Goal: Information Seeking & Learning: Compare options

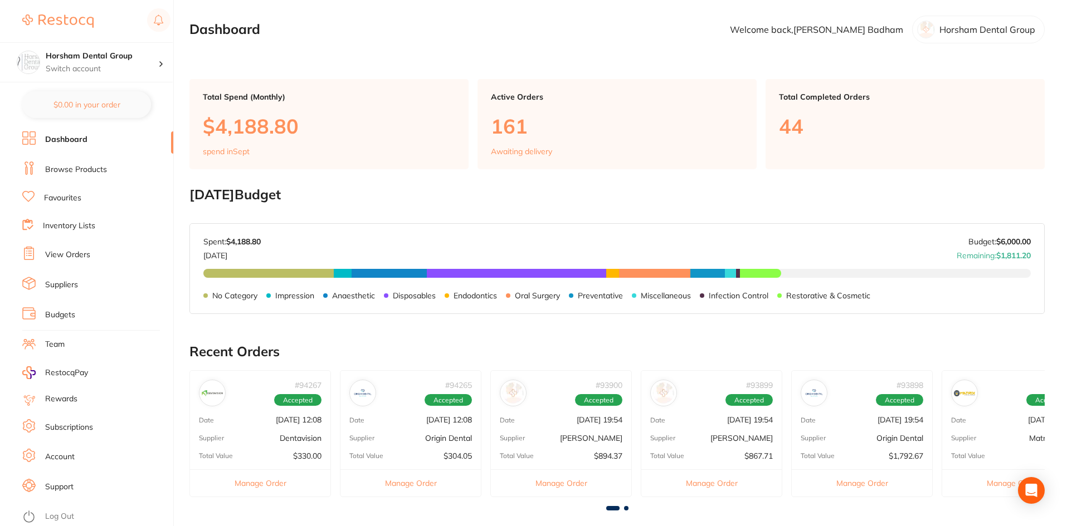
click at [77, 196] on link "Favourites" at bounding box center [62, 198] width 37 height 11
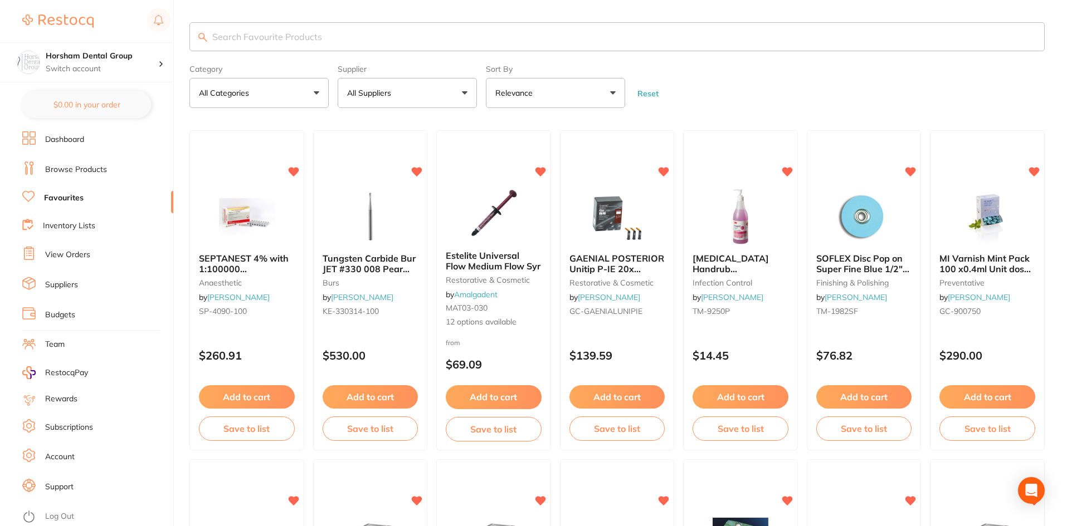
click at [281, 26] on input "search" at bounding box center [616, 36] width 855 height 29
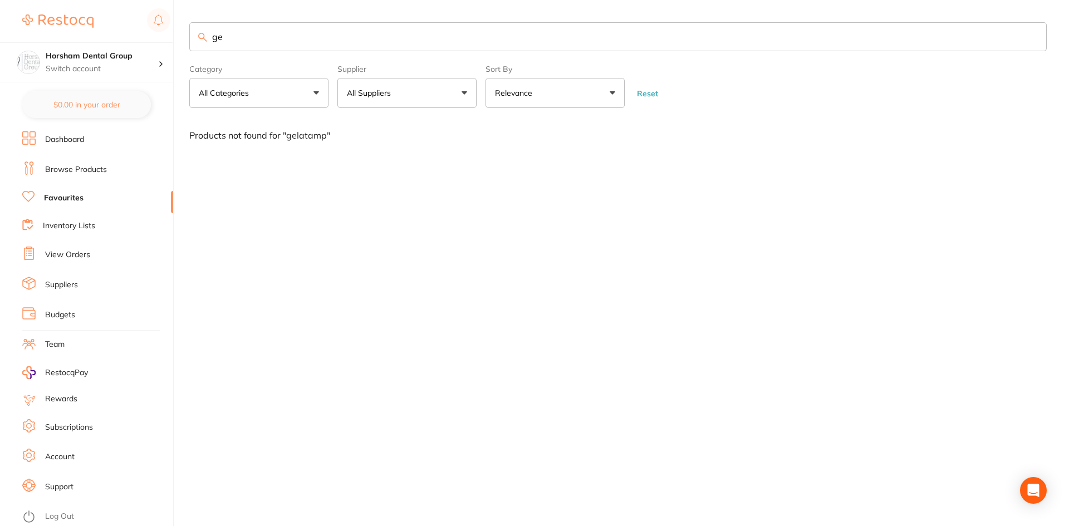
type input "g"
click at [232, 32] on input "non latex" at bounding box center [618, 36] width 858 height 29
click at [322, 35] on input "non latex" at bounding box center [618, 36] width 858 height 29
type input "non"
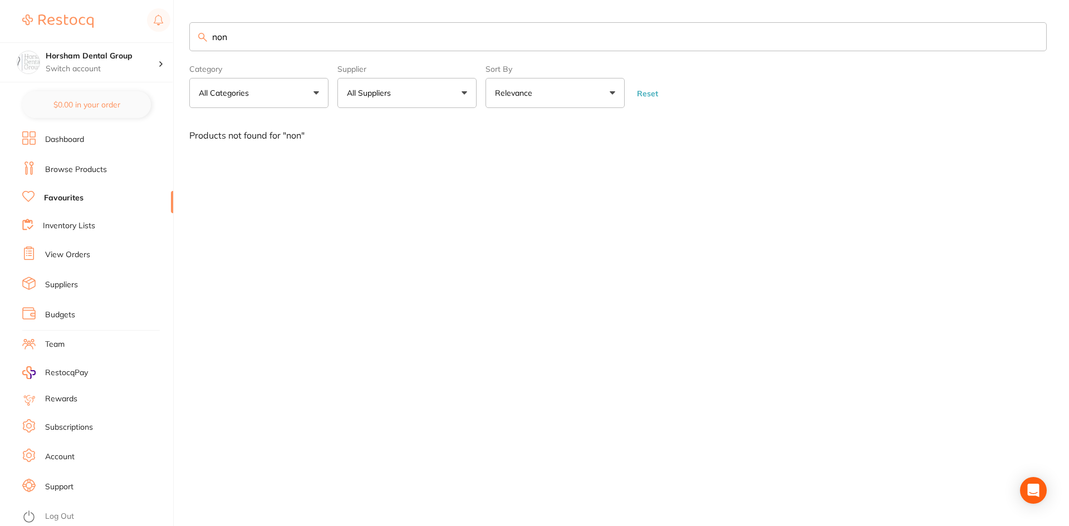
click at [128, 168] on li "Browse Products" at bounding box center [97, 170] width 151 height 17
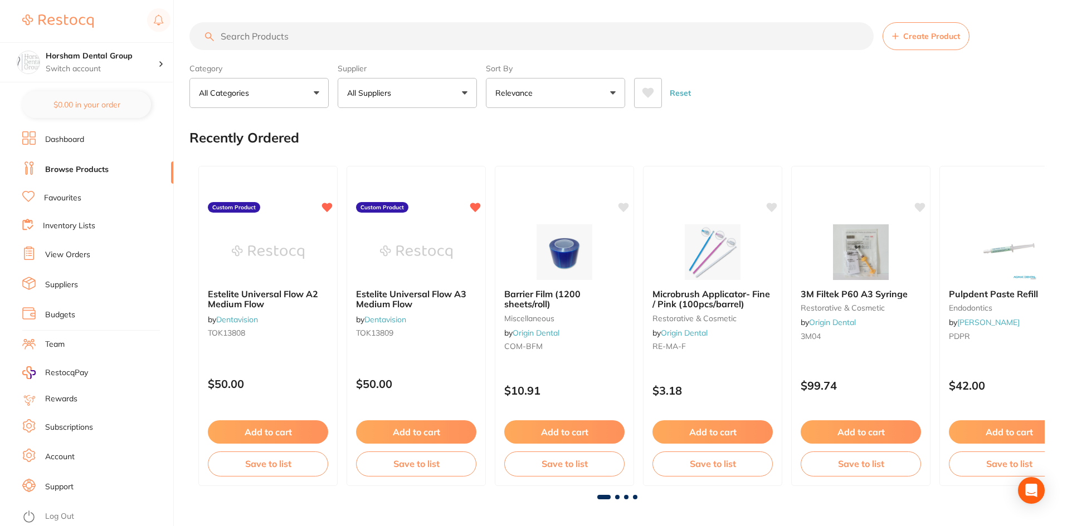
click at [282, 35] on input "search" at bounding box center [531, 36] width 684 height 28
type input "m"
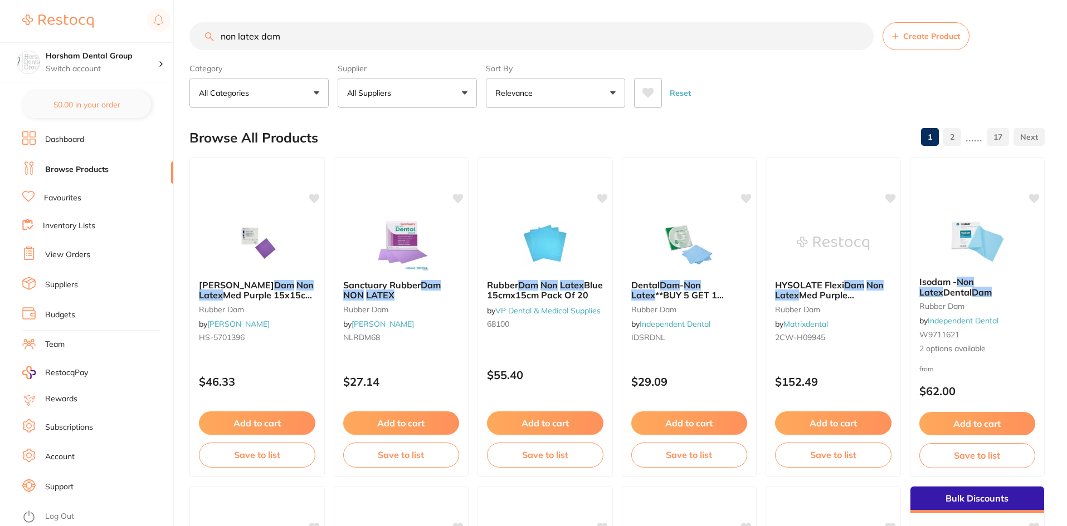
click at [383, 78] on button "All Suppliers" at bounding box center [407, 93] width 139 height 30
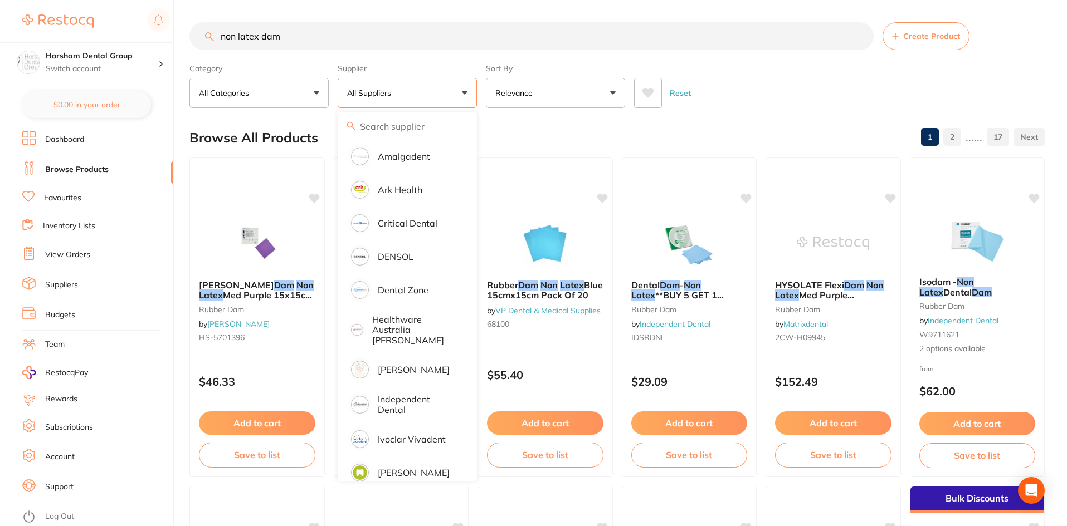
scroll to position [223, 0]
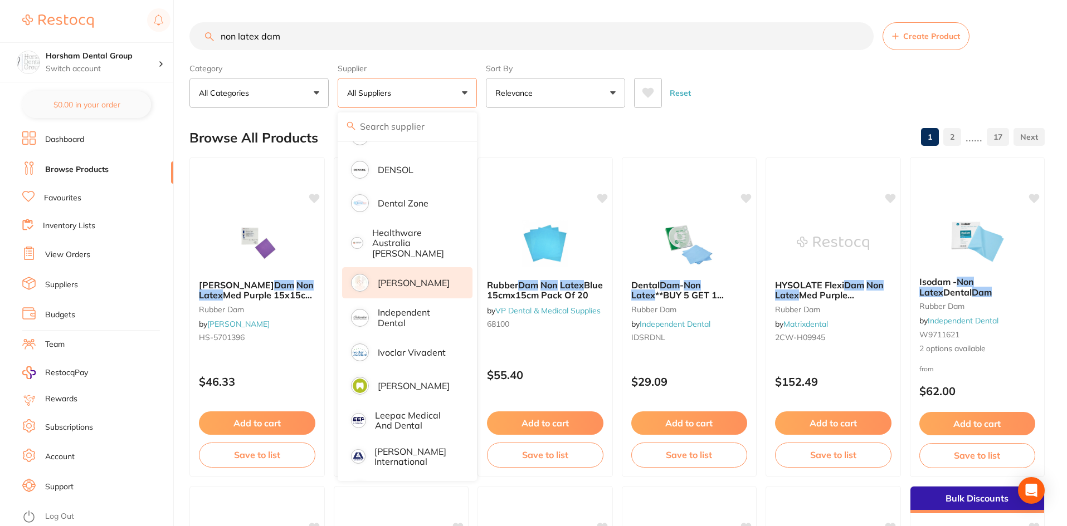
click at [384, 280] on p "[PERSON_NAME]" at bounding box center [414, 283] width 72 height 10
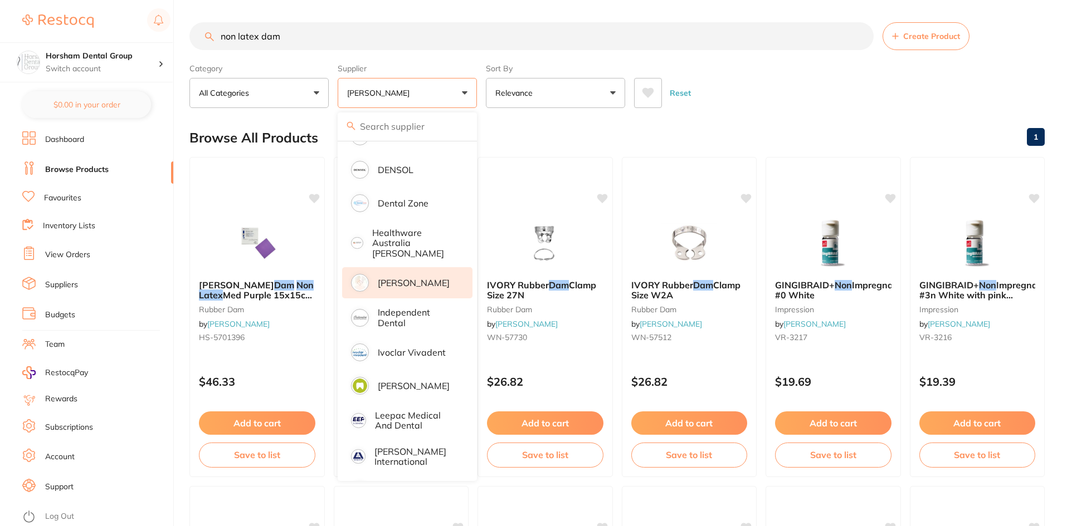
click at [834, 99] on div "Reset" at bounding box center [835, 88] width 402 height 39
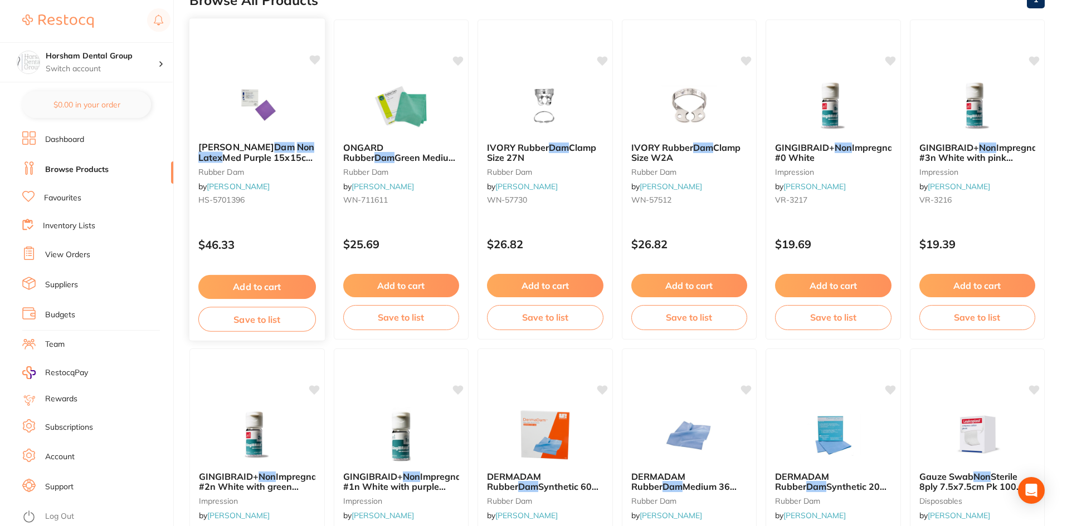
scroll to position [278, 0]
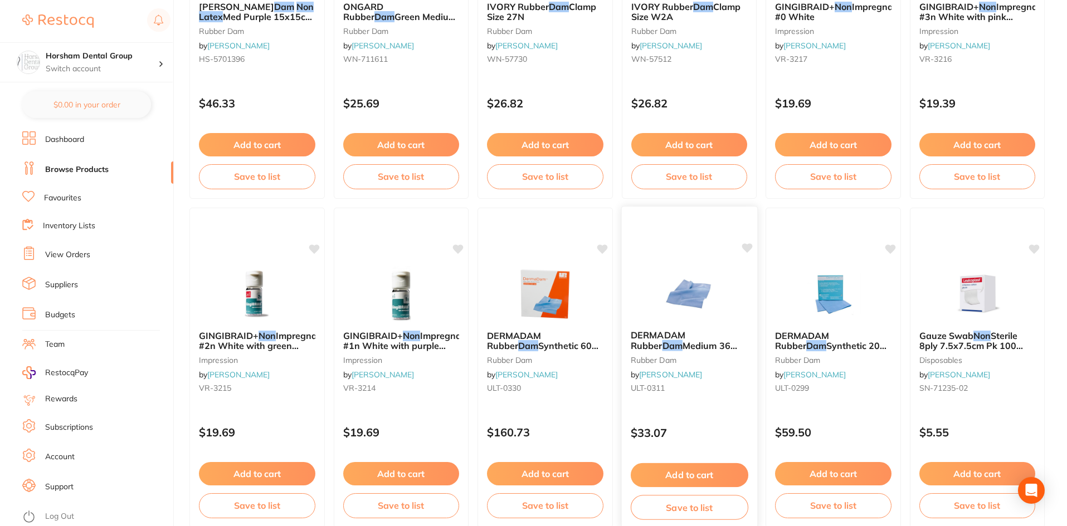
click at [661, 338] on span "DERMADAM Rubber" at bounding box center [657, 341] width 55 height 22
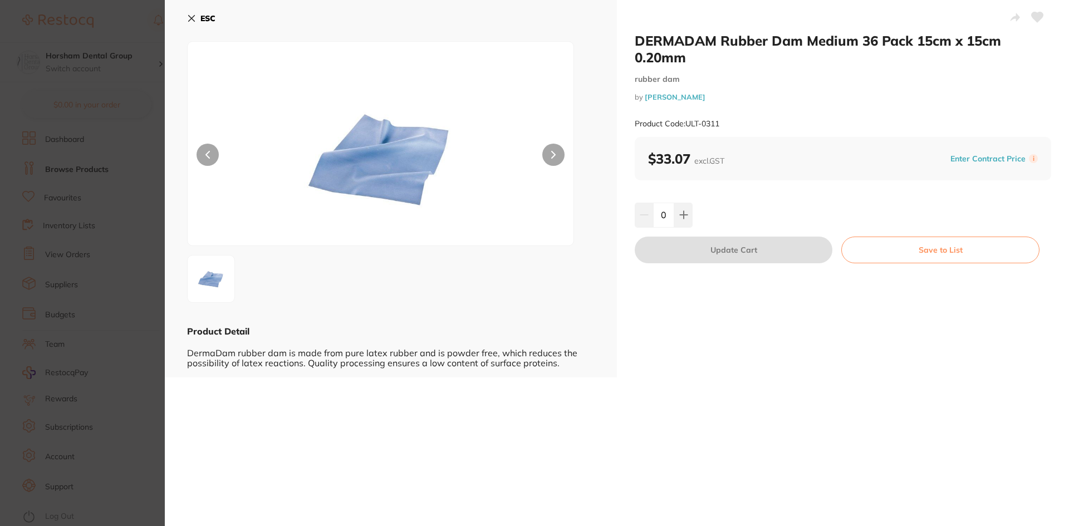
click at [192, 20] on icon at bounding box center [191, 18] width 9 height 9
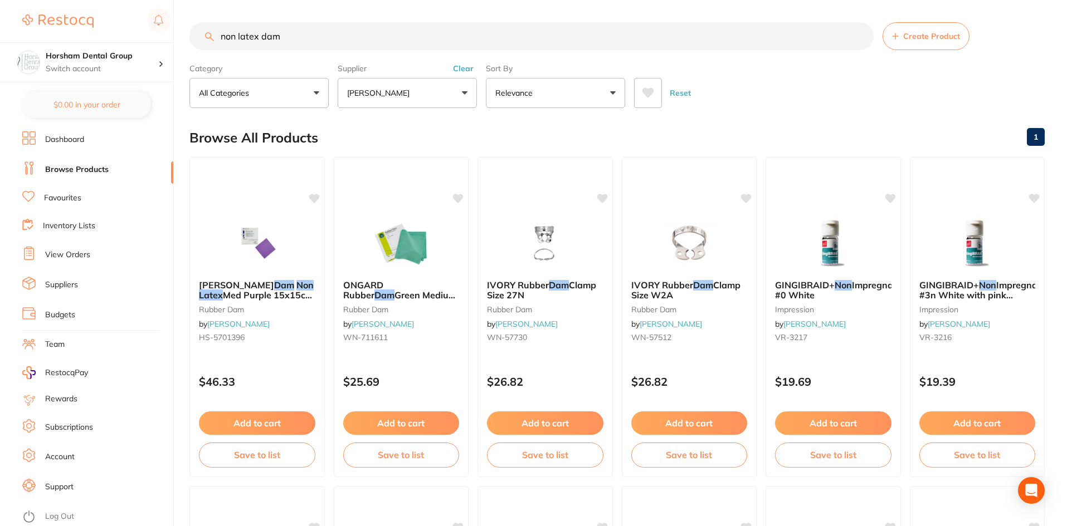
click at [278, 36] on input "non latex dam" at bounding box center [531, 36] width 684 height 28
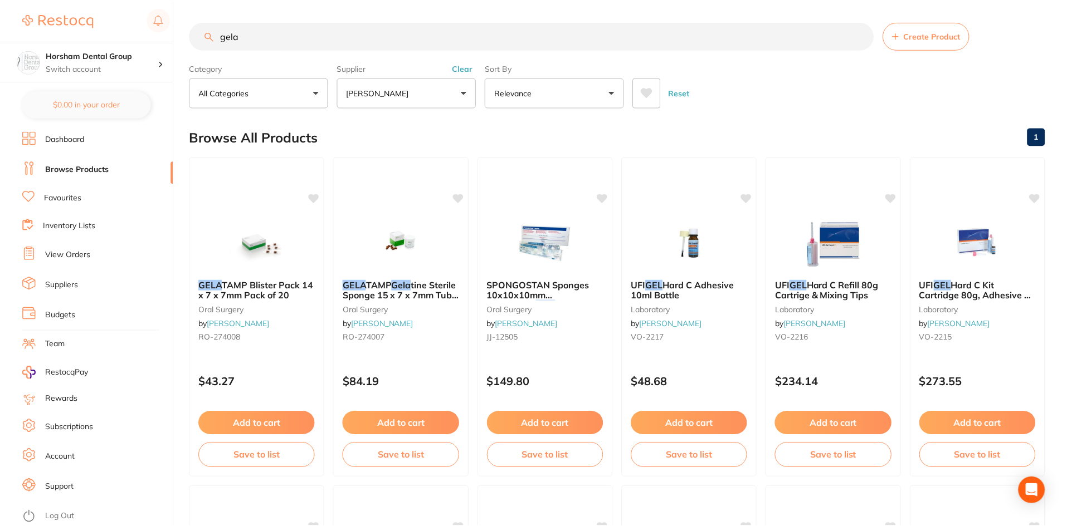
scroll to position [256, 0]
type input "gela"
click at [231, 320] on link "[PERSON_NAME]" at bounding box center [238, 324] width 62 height 10
click at [316, 288] on div "GELA TAMP Blister Pack 14 x 7 x 7mm Pack of 20 [MEDICAL_DATA] by [PERSON_NAME] …" at bounding box center [256, 313] width 135 height 85
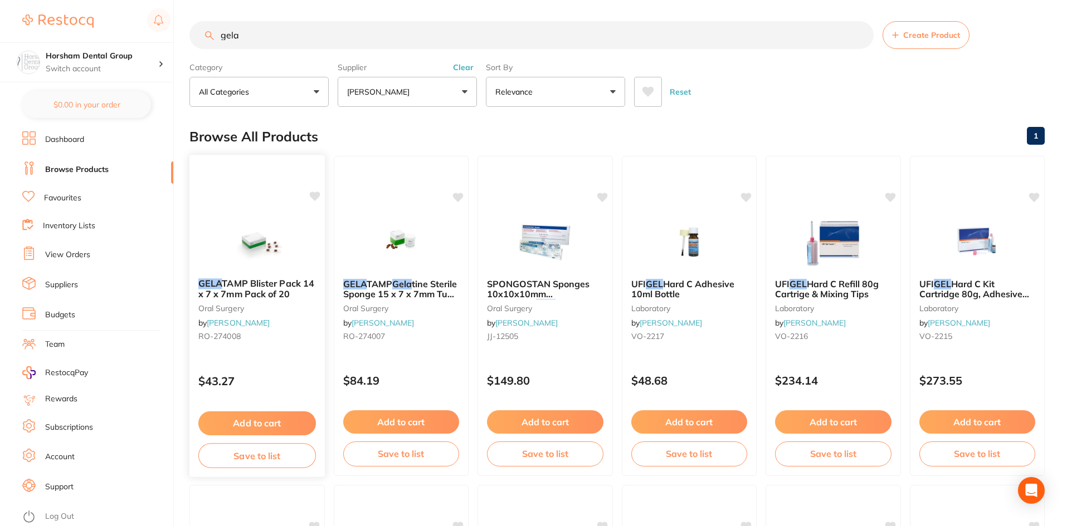
click at [269, 287] on span "TAMP Blister Pack 14 x 7 x 7mm Pack of 20" at bounding box center [256, 289] width 116 height 22
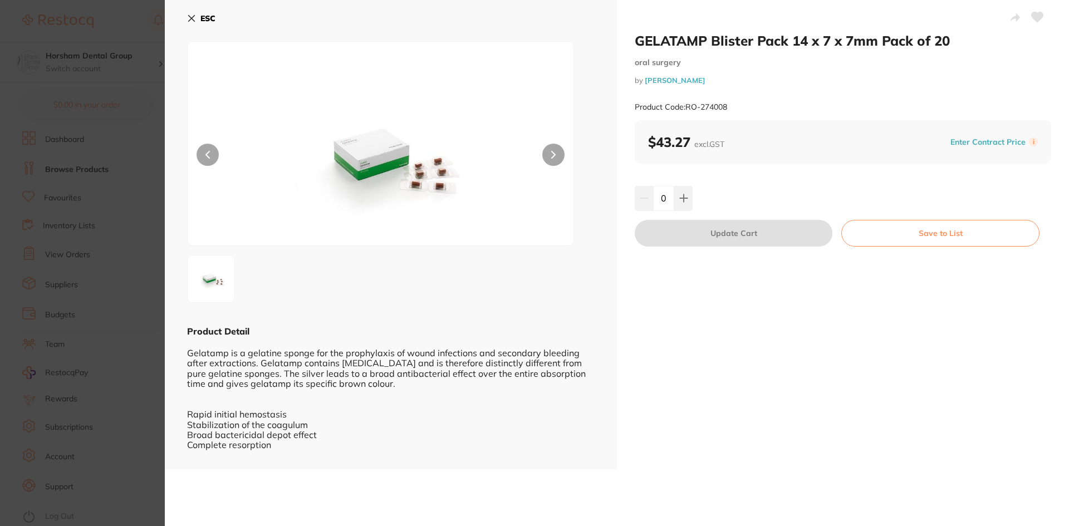
click at [194, 7] on div "ESC Product Detail Gelatamp is a gelatine sponge for the prophylaxis of wound i…" at bounding box center [391, 235] width 452 height 470
click at [194, 16] on icon at bounding box center [192, 19] width 6 height 6
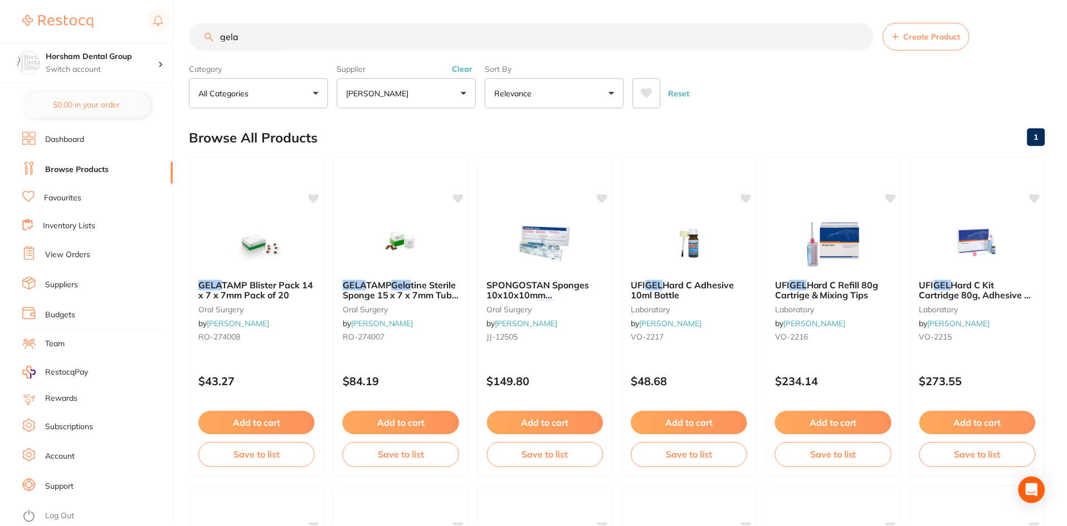
scroll to position [1, 0]
click at [460, 67] on button "Clear" at bounding box center [462, 67] width 27 height 10
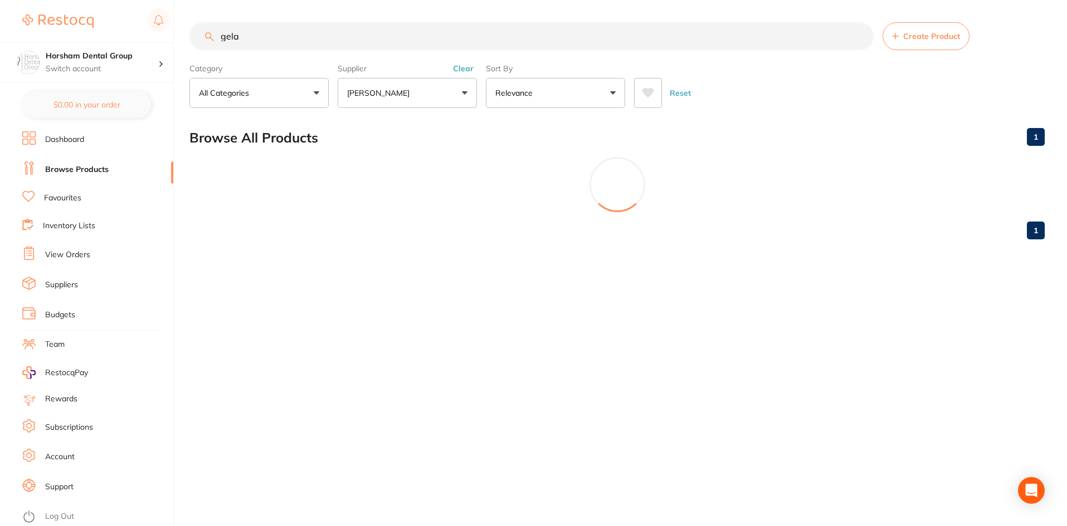
scroll to position [0, 0]
